Goal: Task Accomplishment & Management: Manage account settings

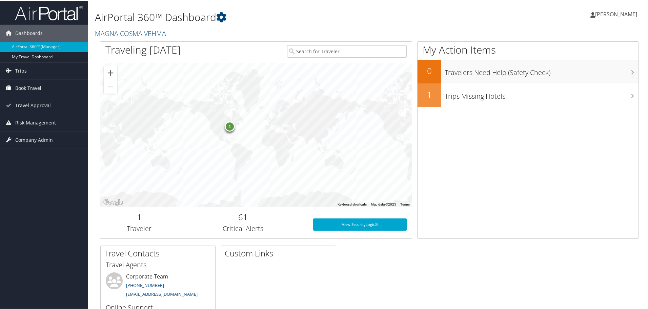
click at [24, 85] on span "Book Travel" at bounding box center [28, 87] width 26 height 17
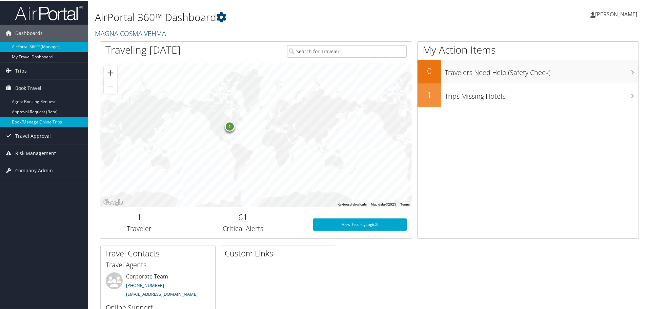
click at [35, 121] on link "Book/Manage Online Trips" at bounding box center [44, 121] width 88 height 10
click at [612, 14] on span "[PERSON_NAME]" at bounding box center [616, 13] width 42 height 7
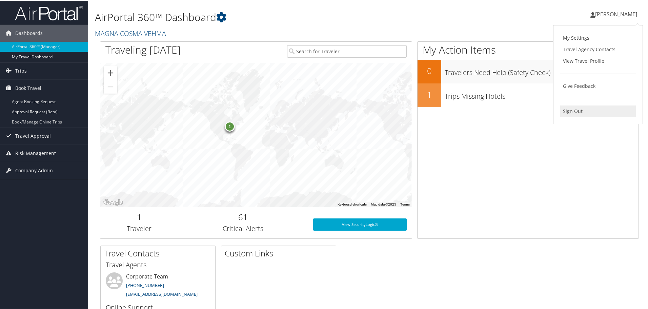
click at [576, 108] on link "Sign Out" at bounding box center [598, 111] width 76 height 12
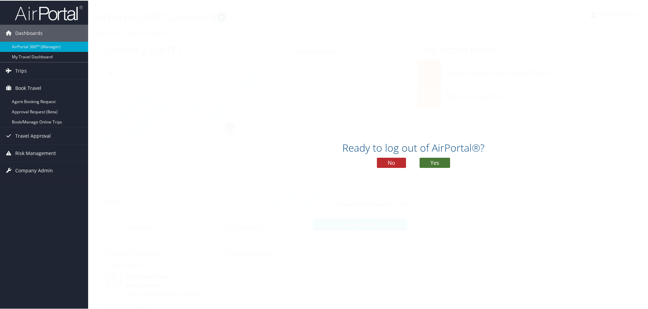
click at [440, 161] on button "Yes" at bounding box center [434, 162] width 30 height 10
